Goal: Find specific page/section: Find specific page/section

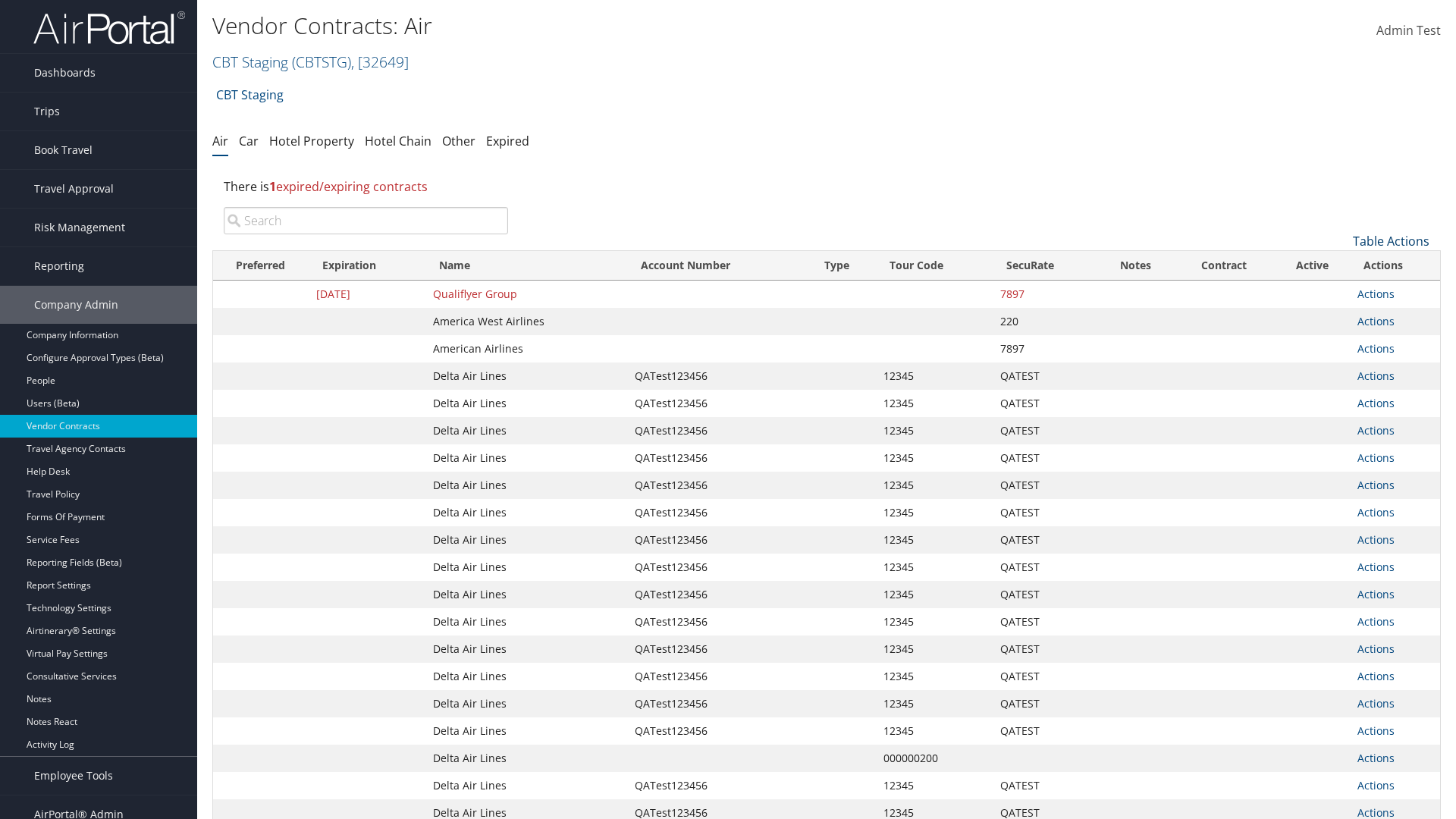
click at [1391, 241] on link "Table Actions" at bounding box center [1391, 241] width 76 height 17
click at [1340, 342] on link "Page Length" at bounding box center [1340, 342] width 199 height 25
click at [1340, 317] on link "50" at bounding box center [1340, 317] width 199 height 25
click at [1391, 241] on link "Table Actions" at bounding box center [1391, 241] width 76 height 17
click at [1340, 342] on link "Page Length" at bounding box center [1340, 342] width 199 height 25
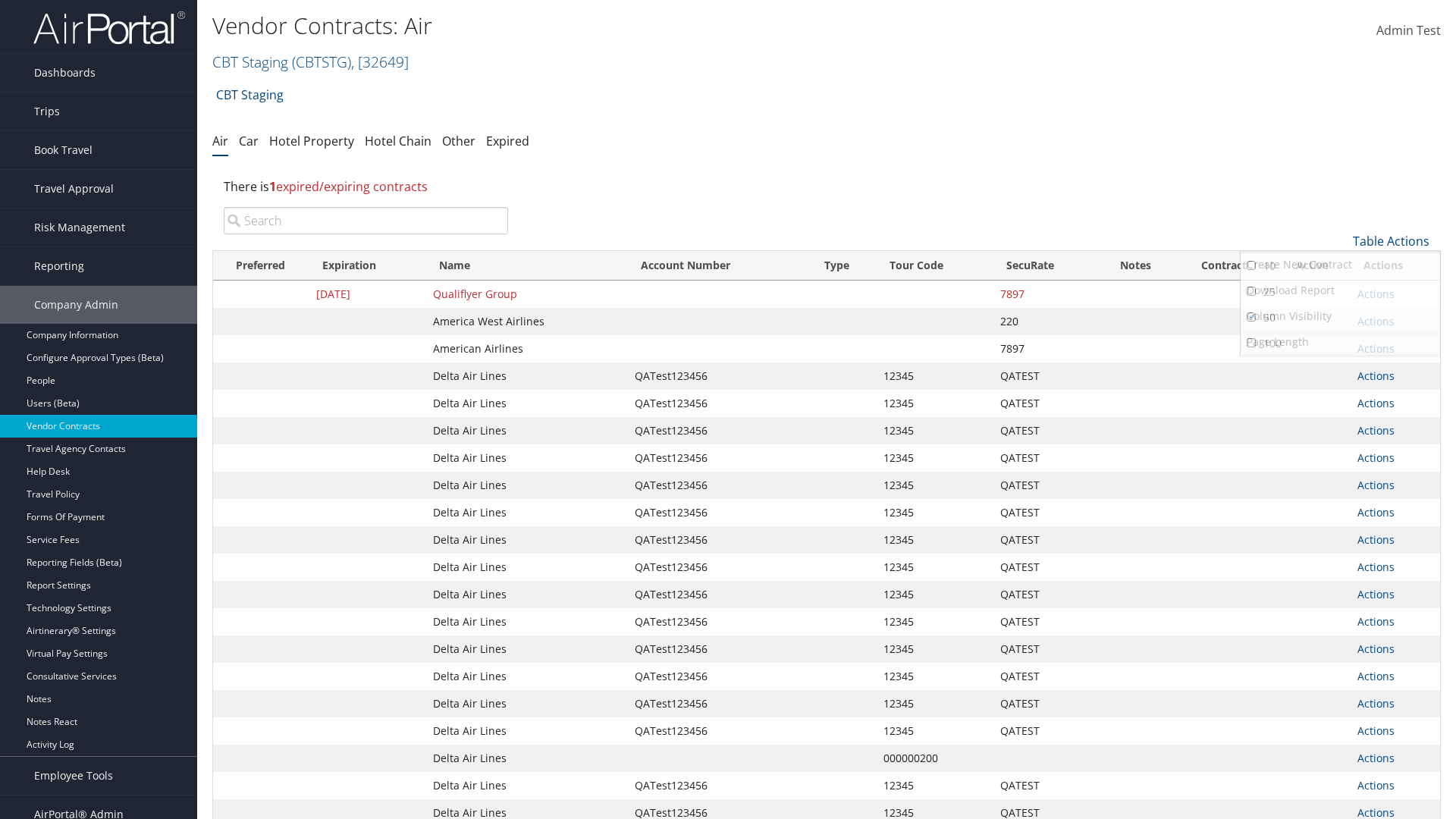
click at [1340, 344] on link "100" at bounding box center [1340, 344] width 199 height 25
click at [1391, 241] on link "Table Actions" at bounding box center [1391, 241] width 76 height 17
click at [1340, 342] on link "Page Length" at bounding box center [1340, 342] width 199 height 25
click at [1340, 266] on link "10" at bounding box center [1340, 266] width 199 height 25
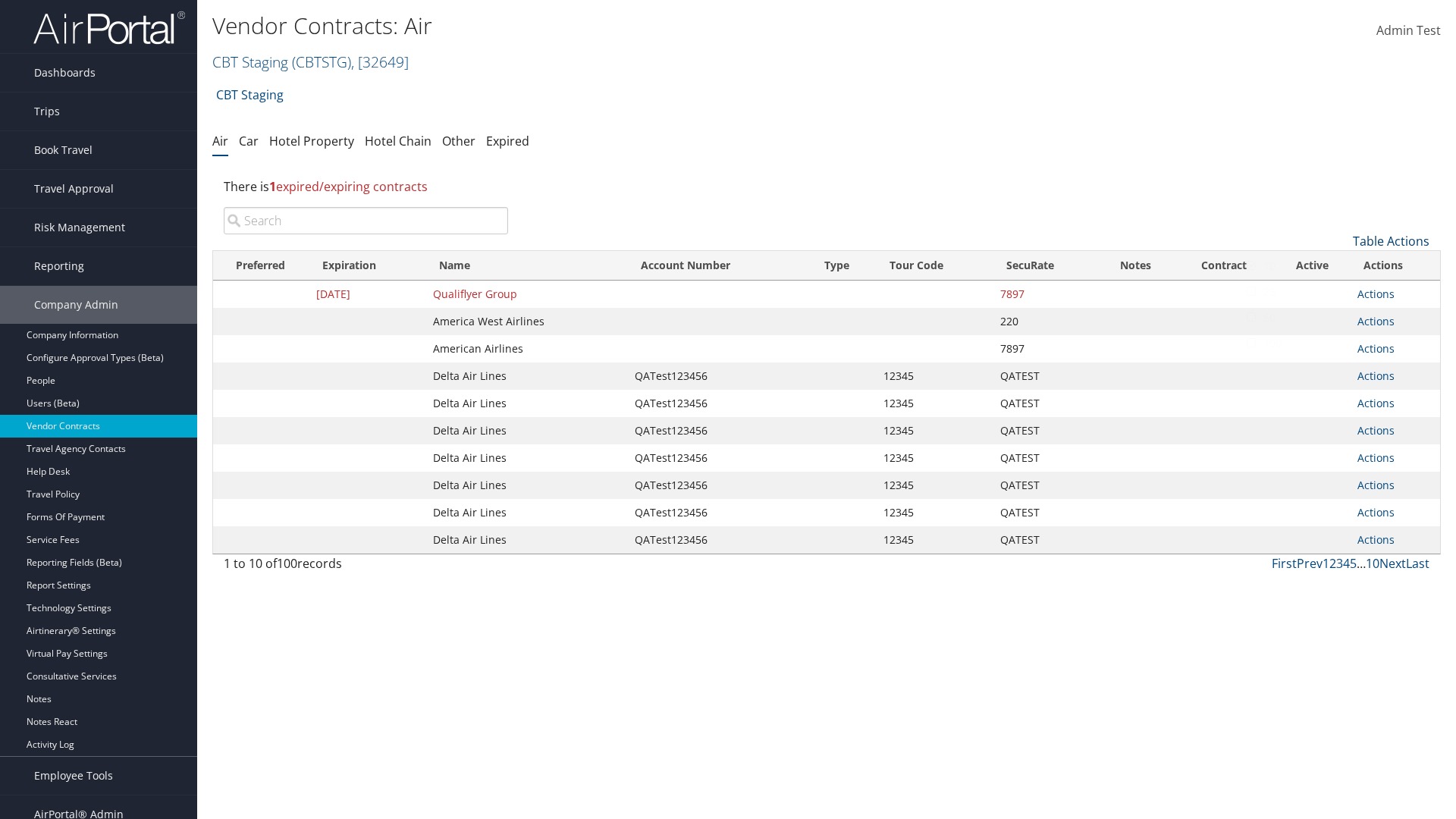
click at [1391, 241] on link "Table Actions" at bounding box center [1391, 241] width 76 height 17
click at [1340, 342] on link "Page Length" at bounding box center [1340, 342] width 199 height 25
click at [1340, 292] on link "25" at bounding box center [1340, 292] width 199 height 25
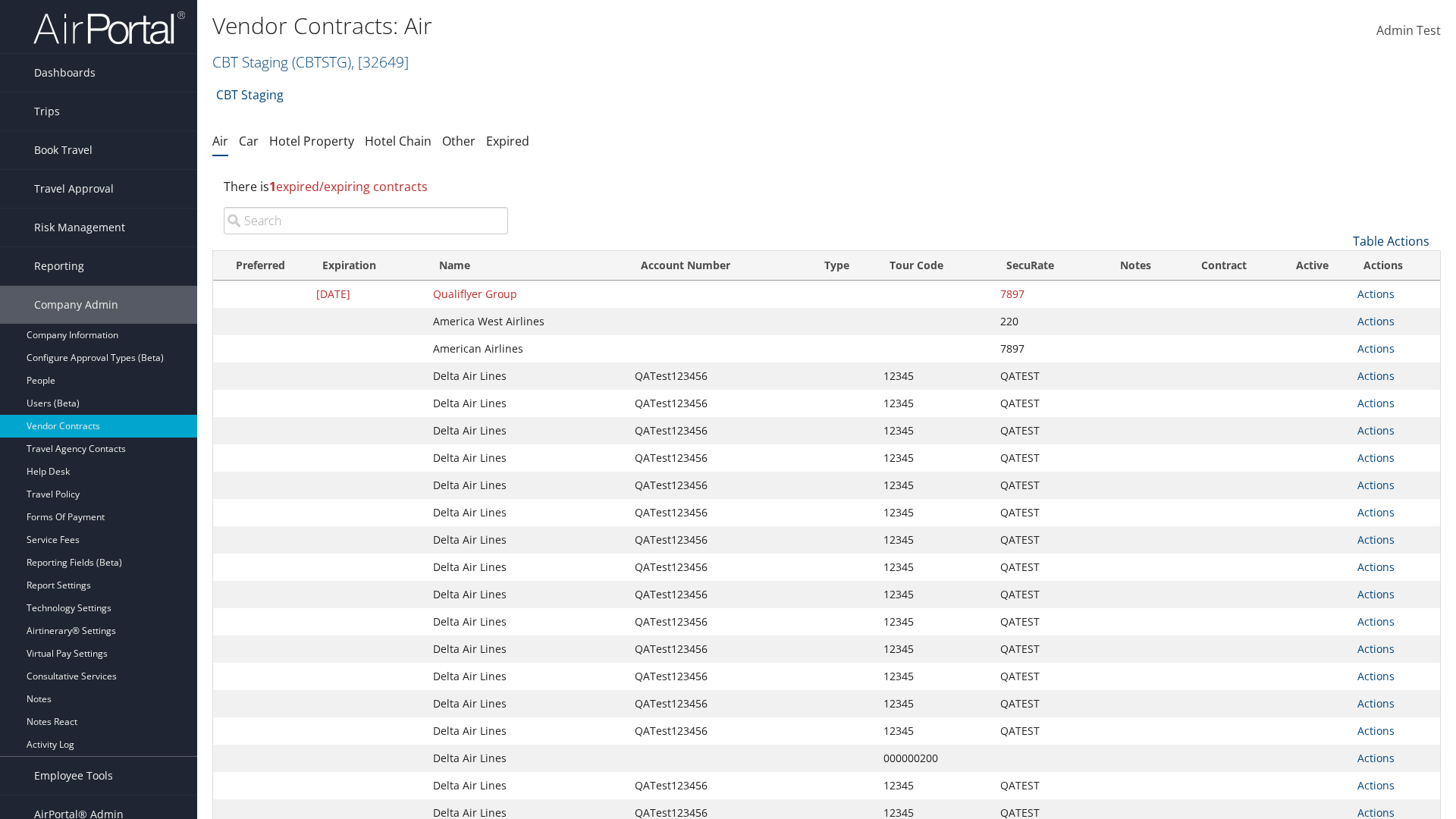
click at [1391, 241] on link "Table Actions" at bounding box center [1391, 241] width 76 height 17
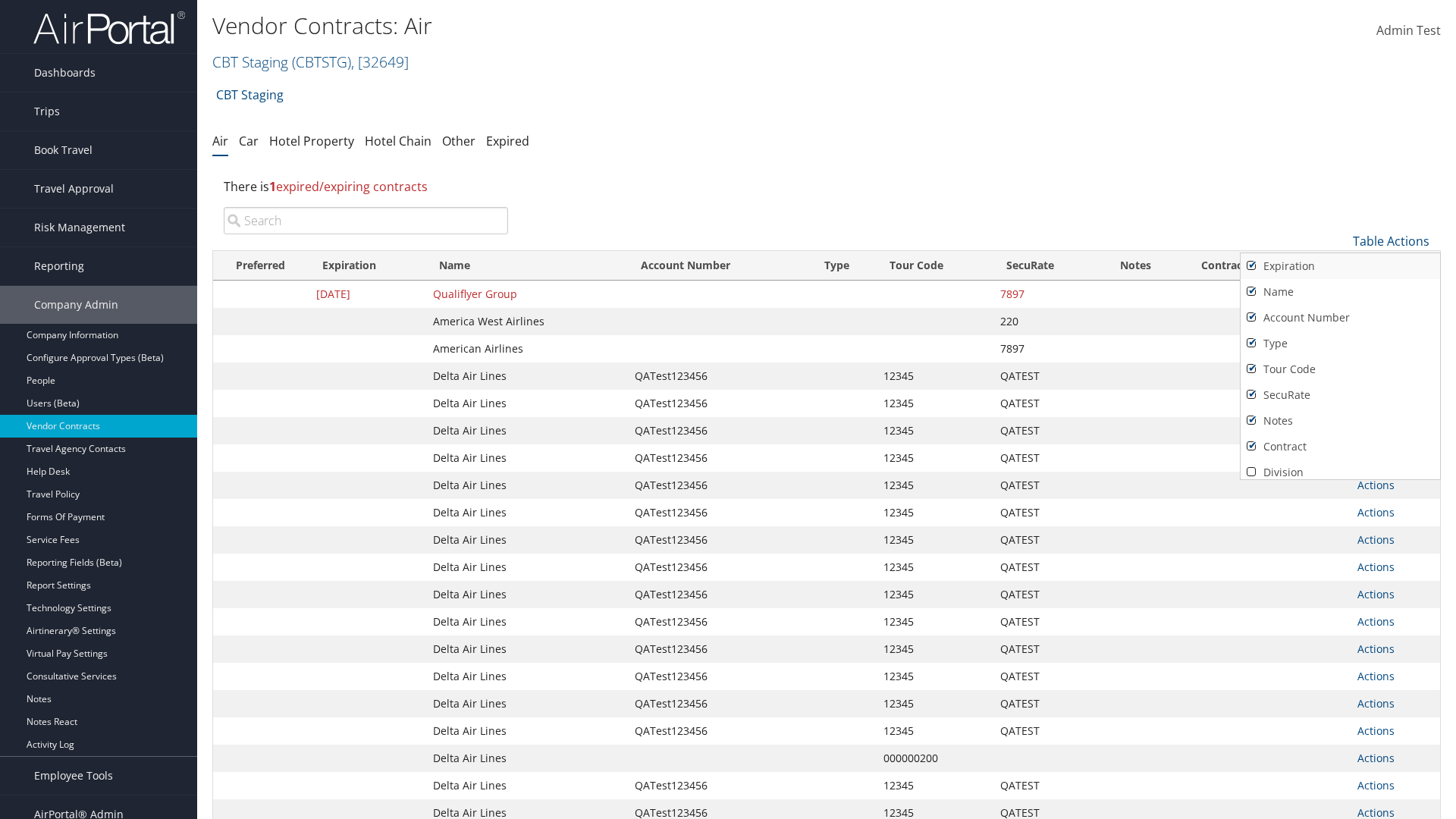
click at [1340, 266] on link "Expiration" at bounding box center [1340, 266] width 199 height 25
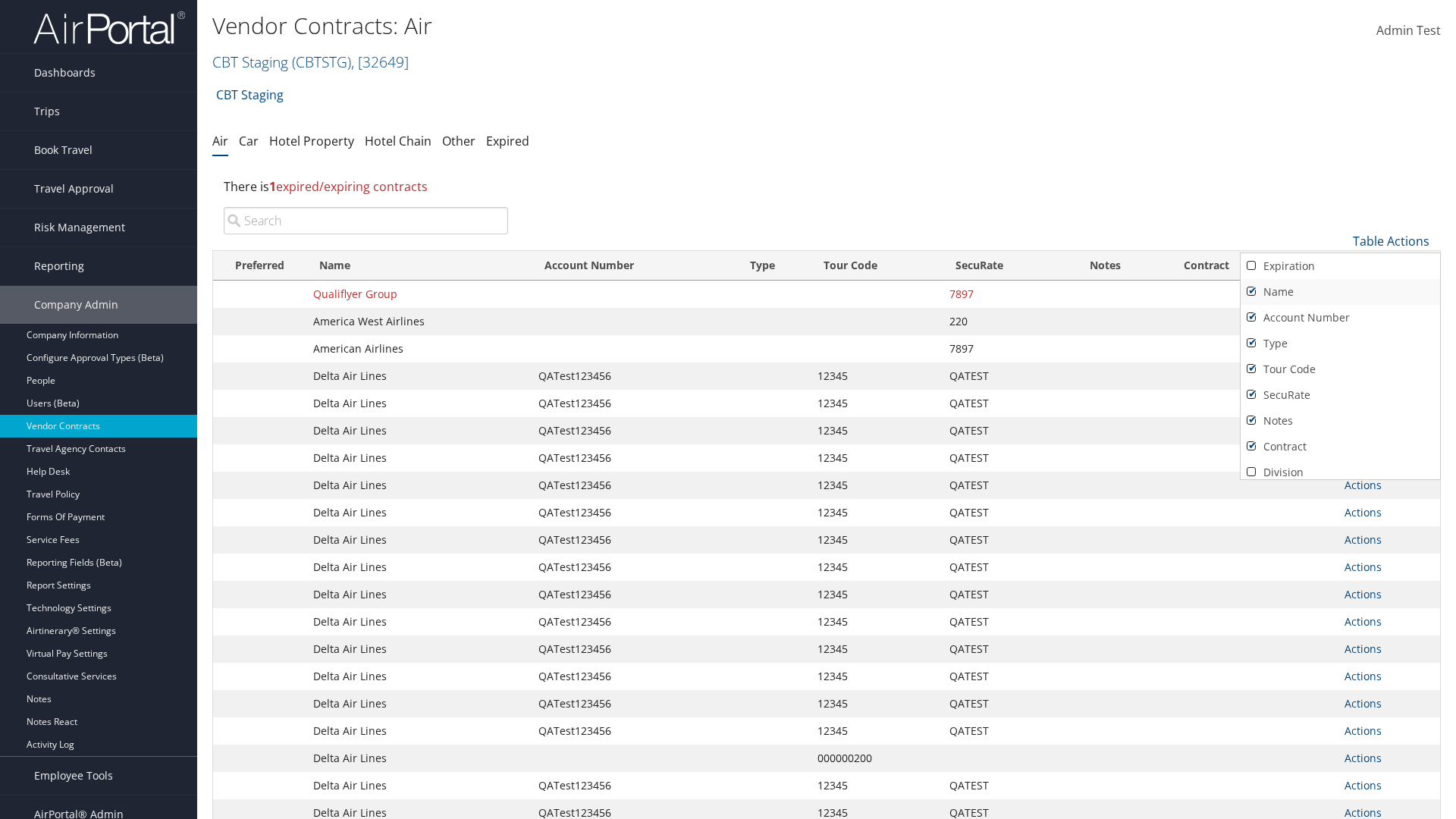
click at [1340, 292] on link "Name" at bounding box center [1340, 292] width 199 height 25
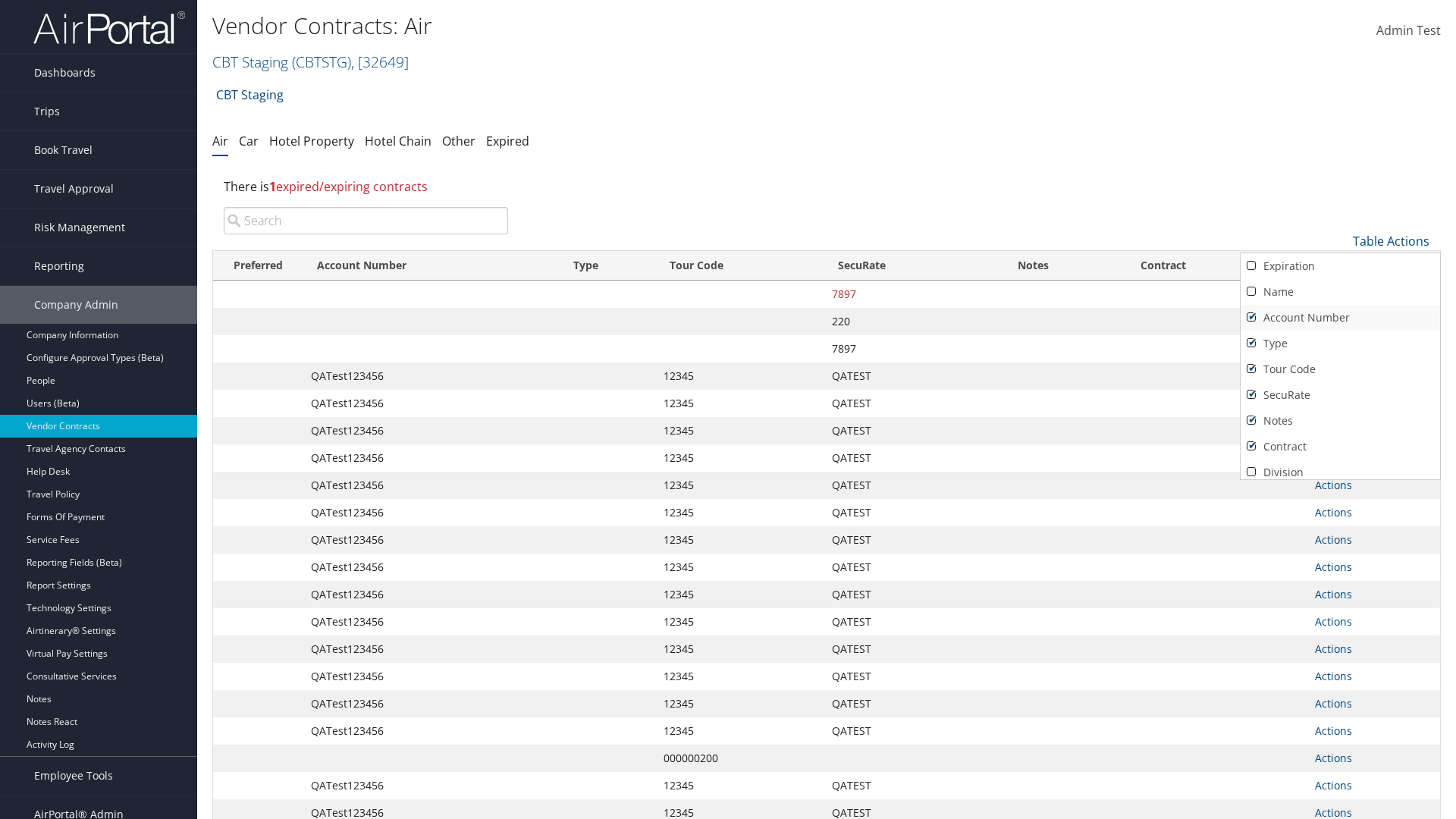
click at [1340, 317] on link "Account Number" at bounding box center [1340, 317] width 199 height 25
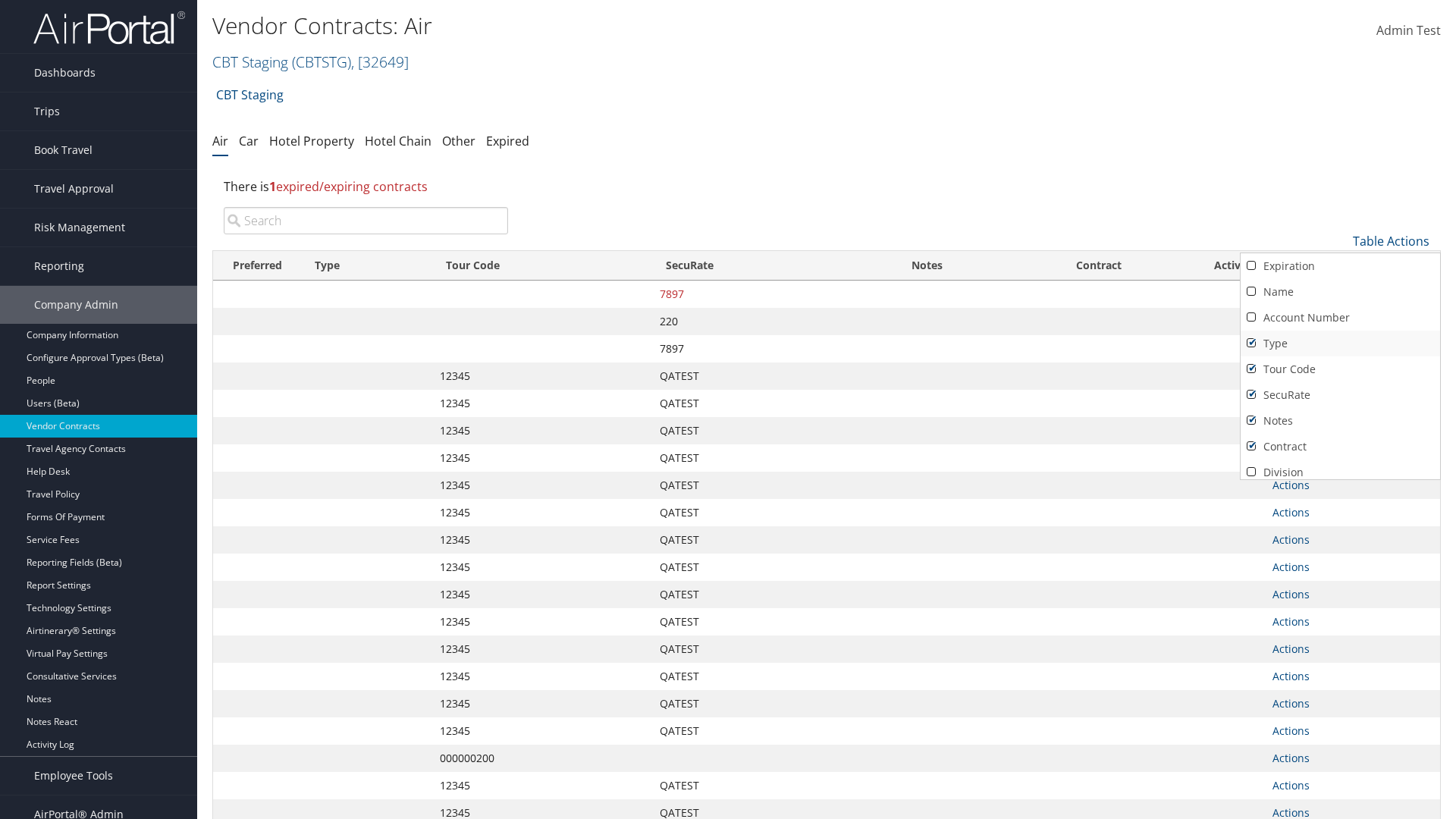
click at [1340, 344] on link "Type" at bounding box center [1340, 344] width 199 height 25
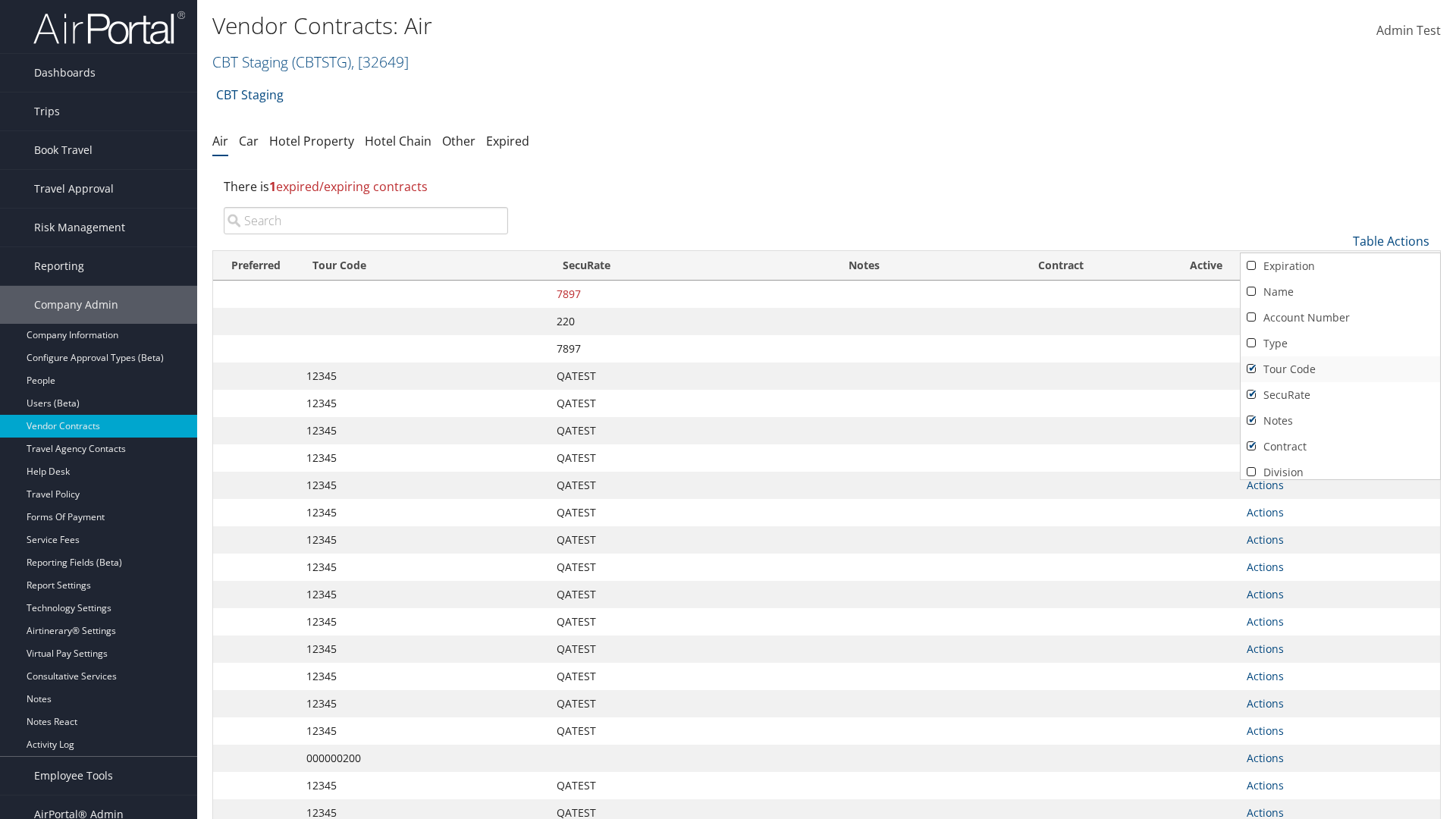
click at [1340, 369] on link "Tour Code" at bounding box center [1340, 369] width 199 height 25
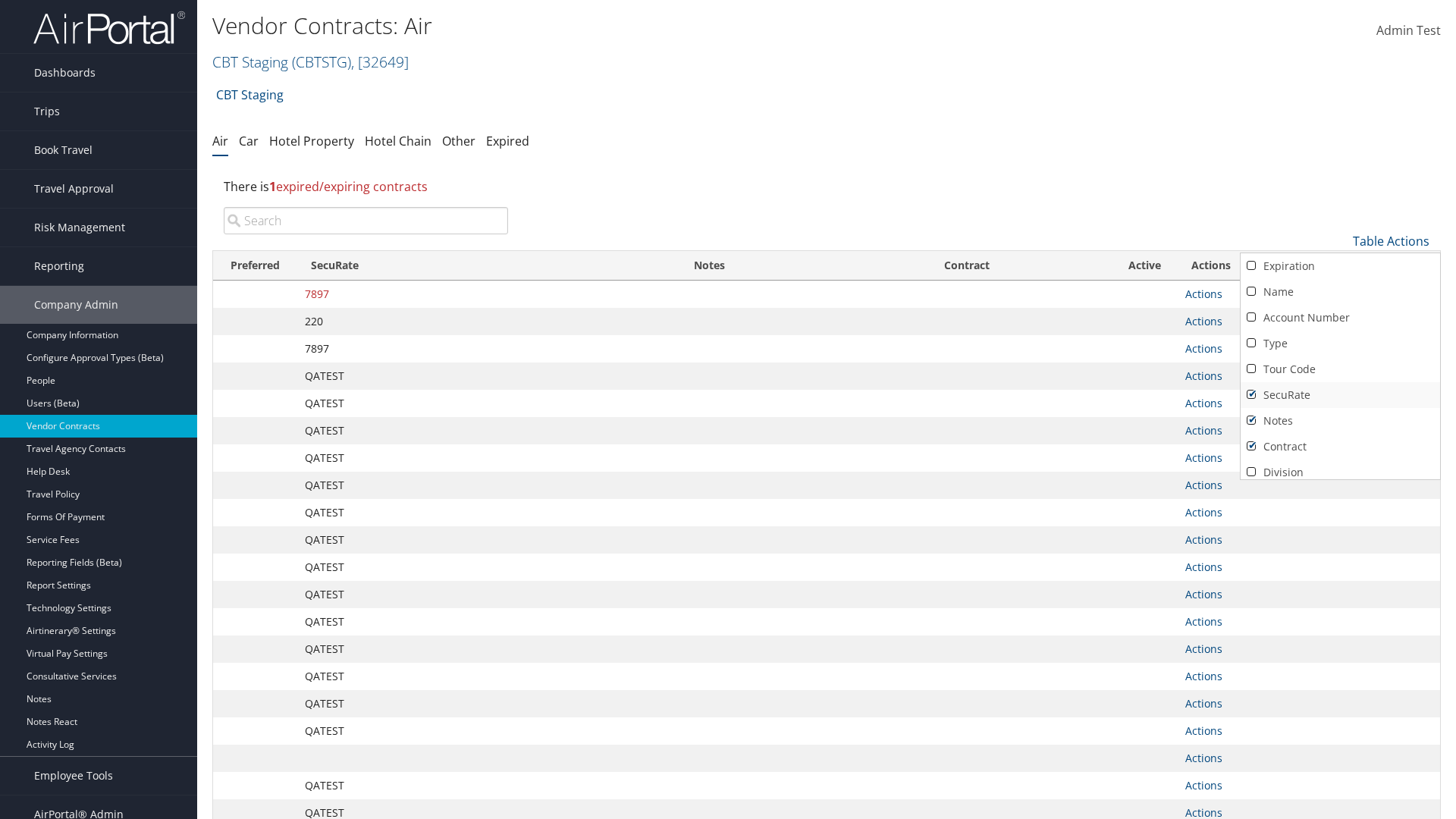
click at [1340, 395] on link "SecuRate" at bounding box center [1340, 395] width 199 height 25
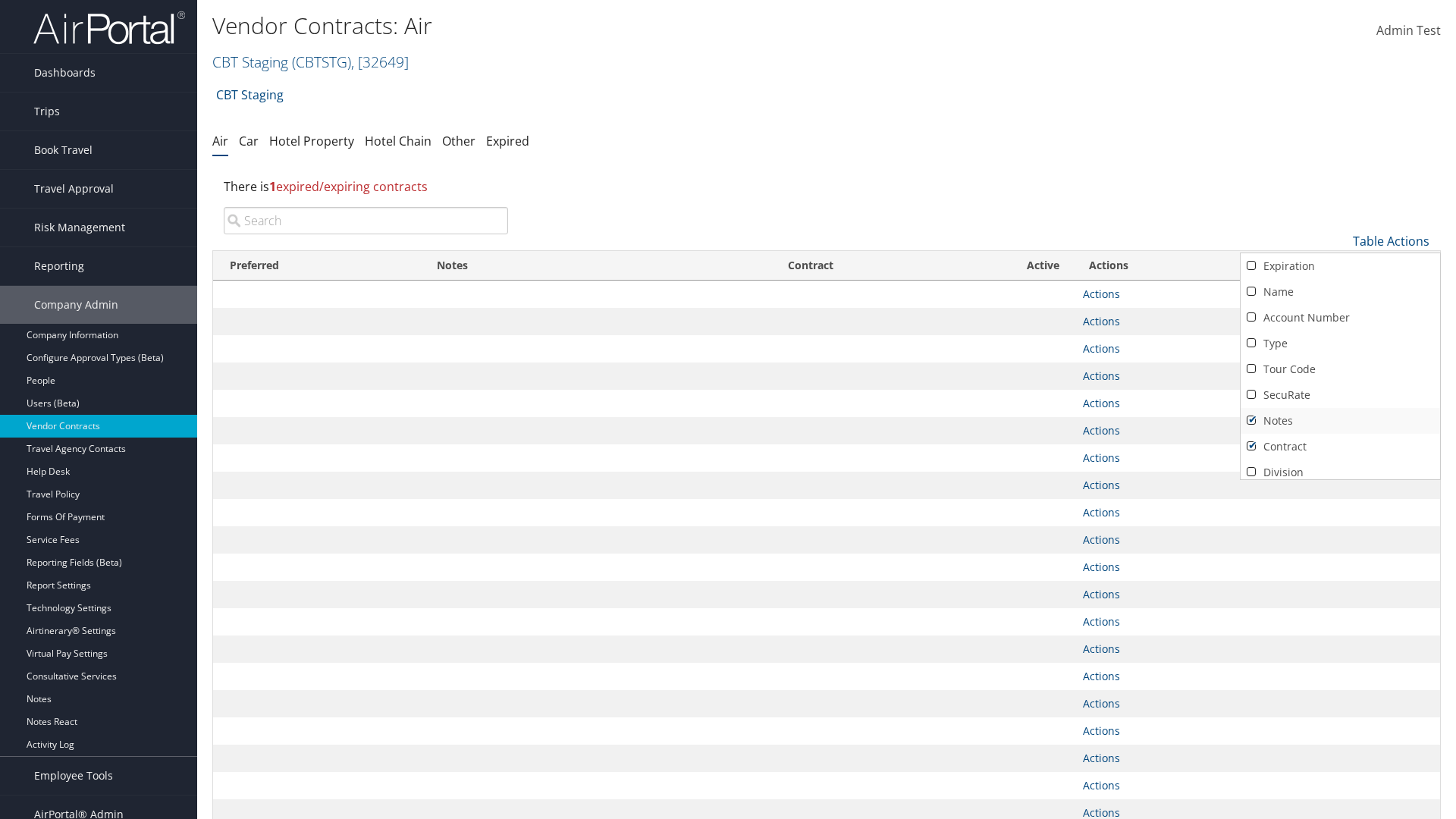
click at [1340, 421] on link "Notes" at bounding box center [1340, 421] width 199 height 25
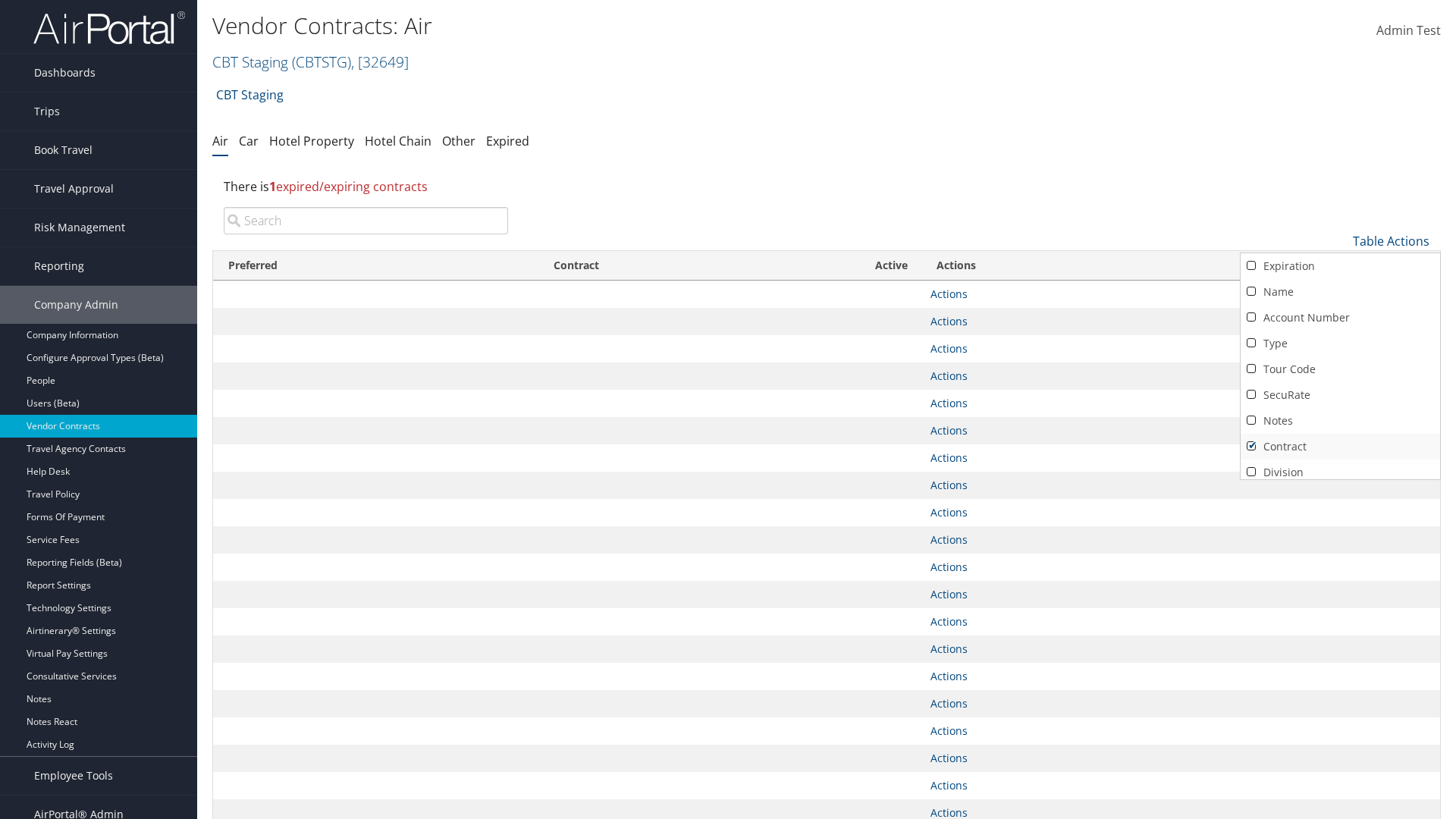
click at [1340, 446] on link "Contract" at bounding box center [1340, 446] width 199 height 25
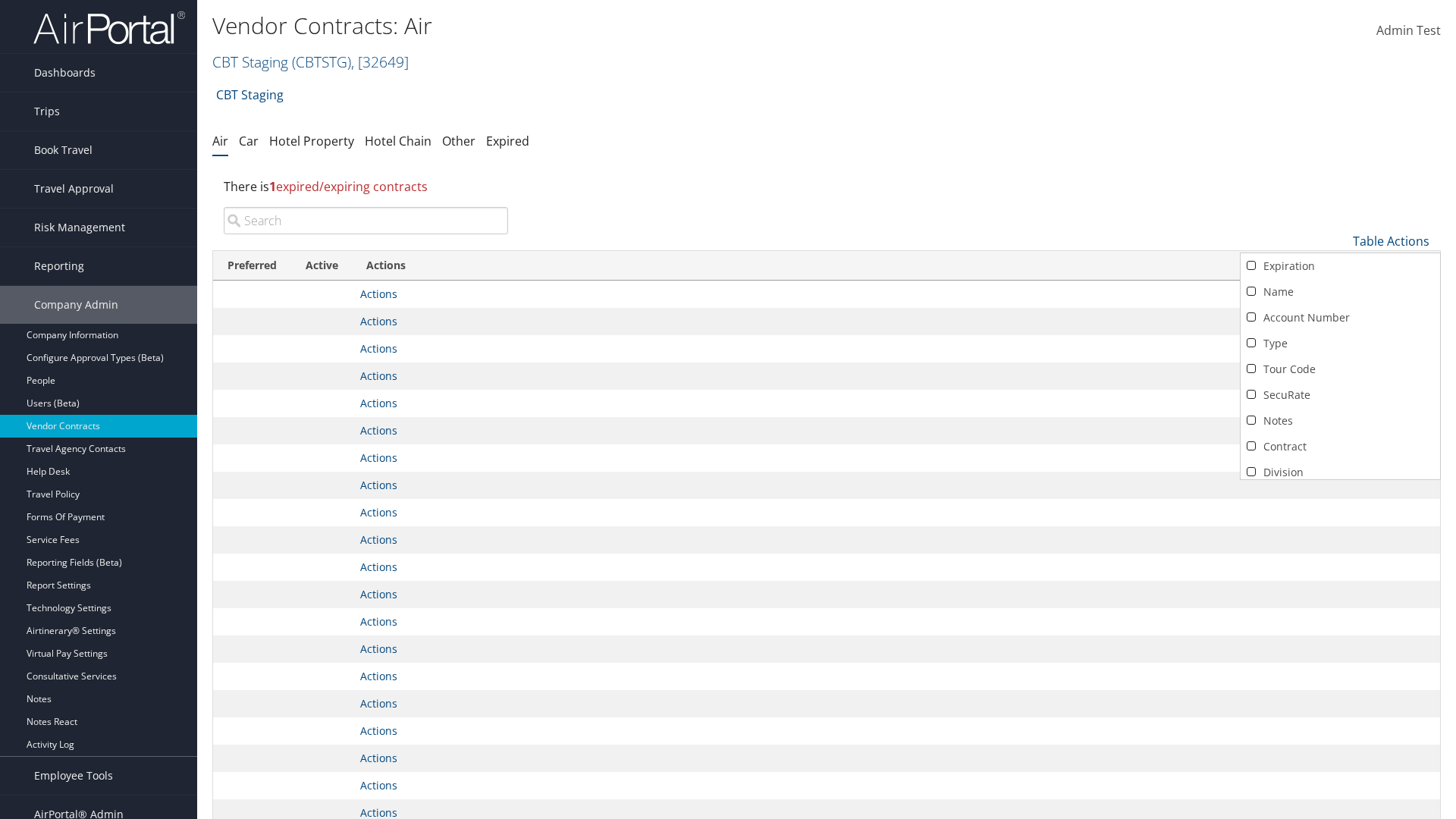
click at [1340, 485] on link "Active" at bounding box center [1340, 498] width 199 height 25
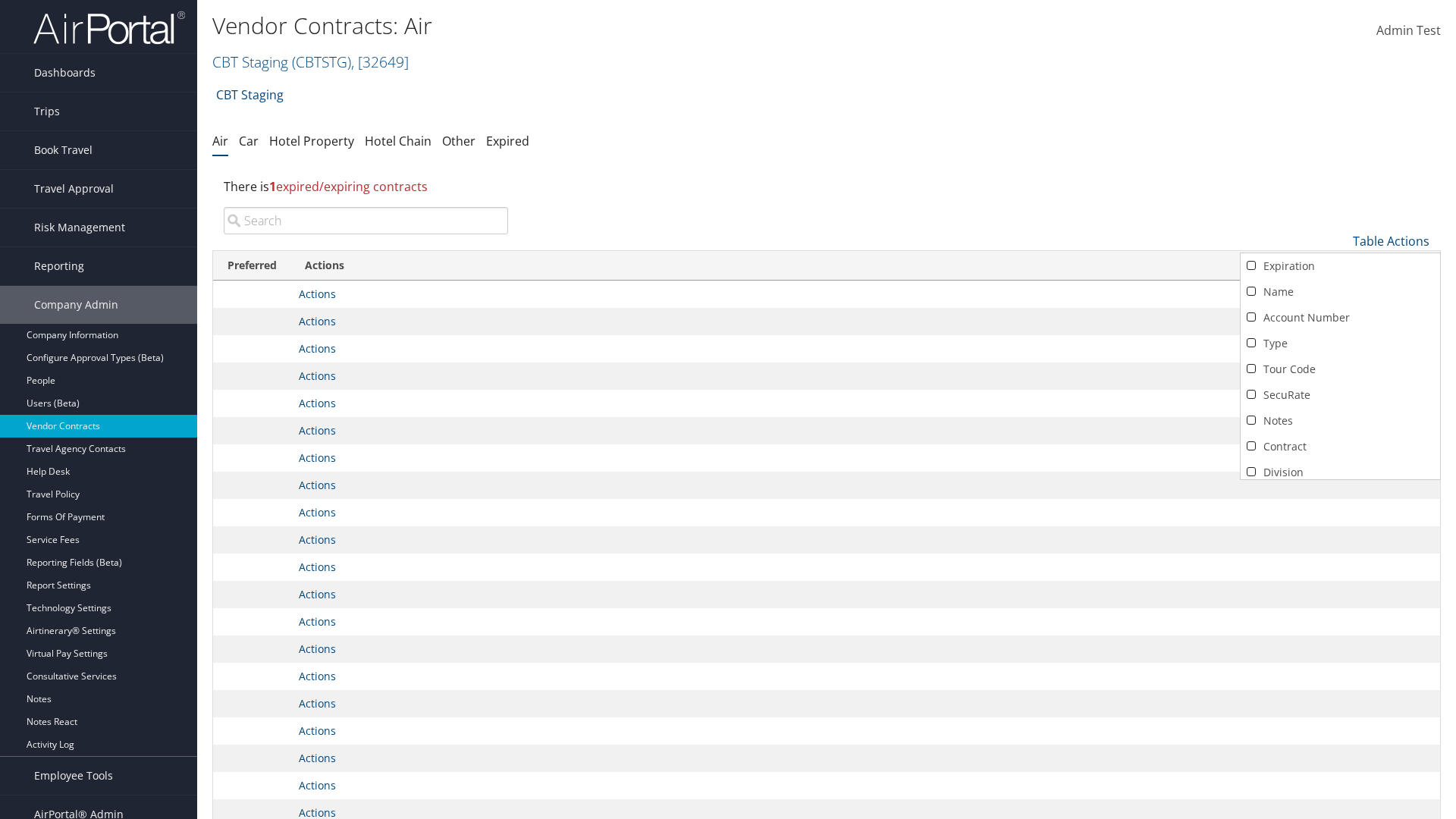
scroll to position [132, 0]
